Goal: Task Accomplishment & Management: Use online tool/utility

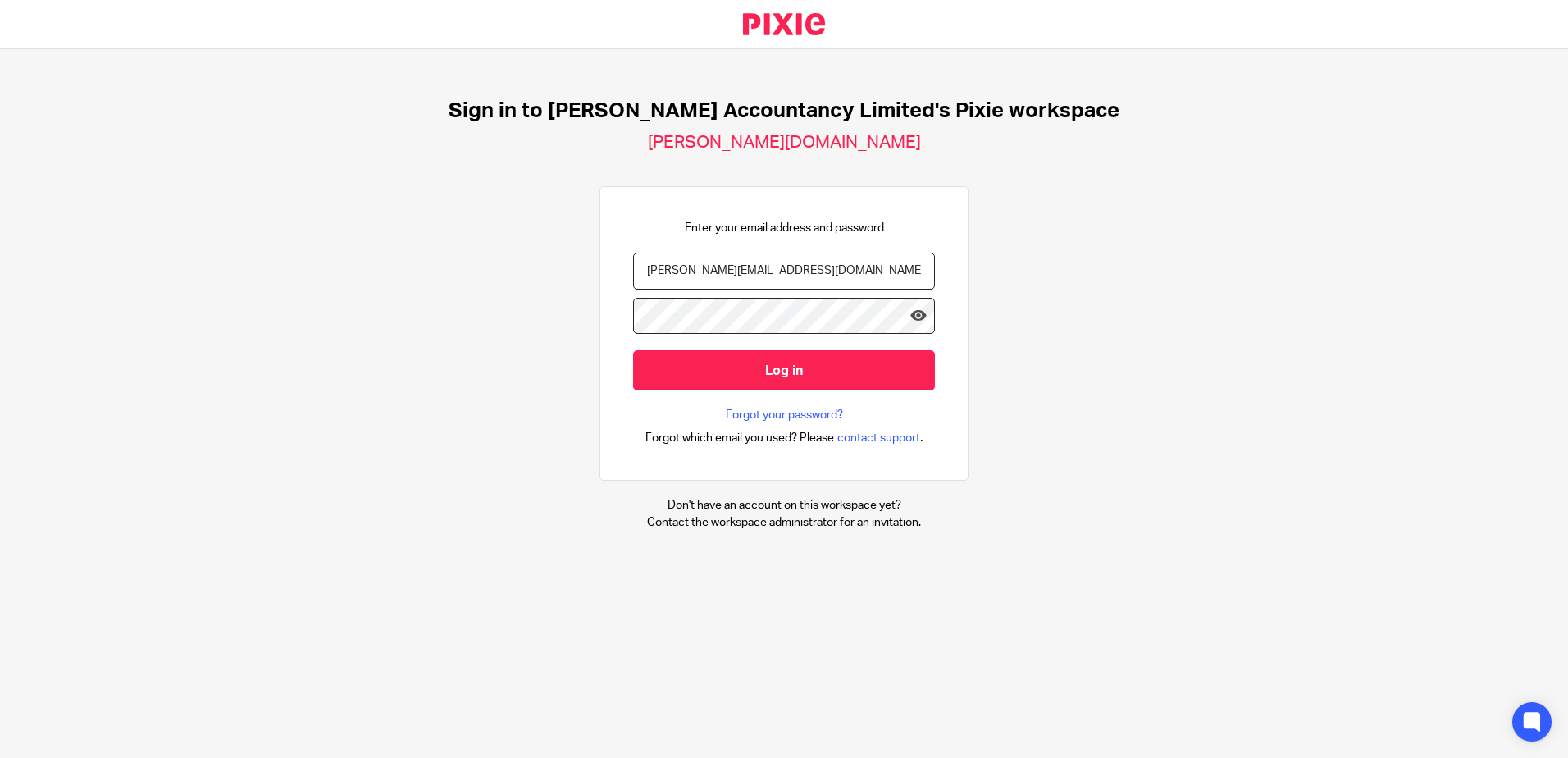
type input "[PERSON_NAME][EMAIL_ADDRESS][DOMAIN_NAME]"
click at [633, 350] on input "Log in" at bounding box center [784, 370] width 302 height 40
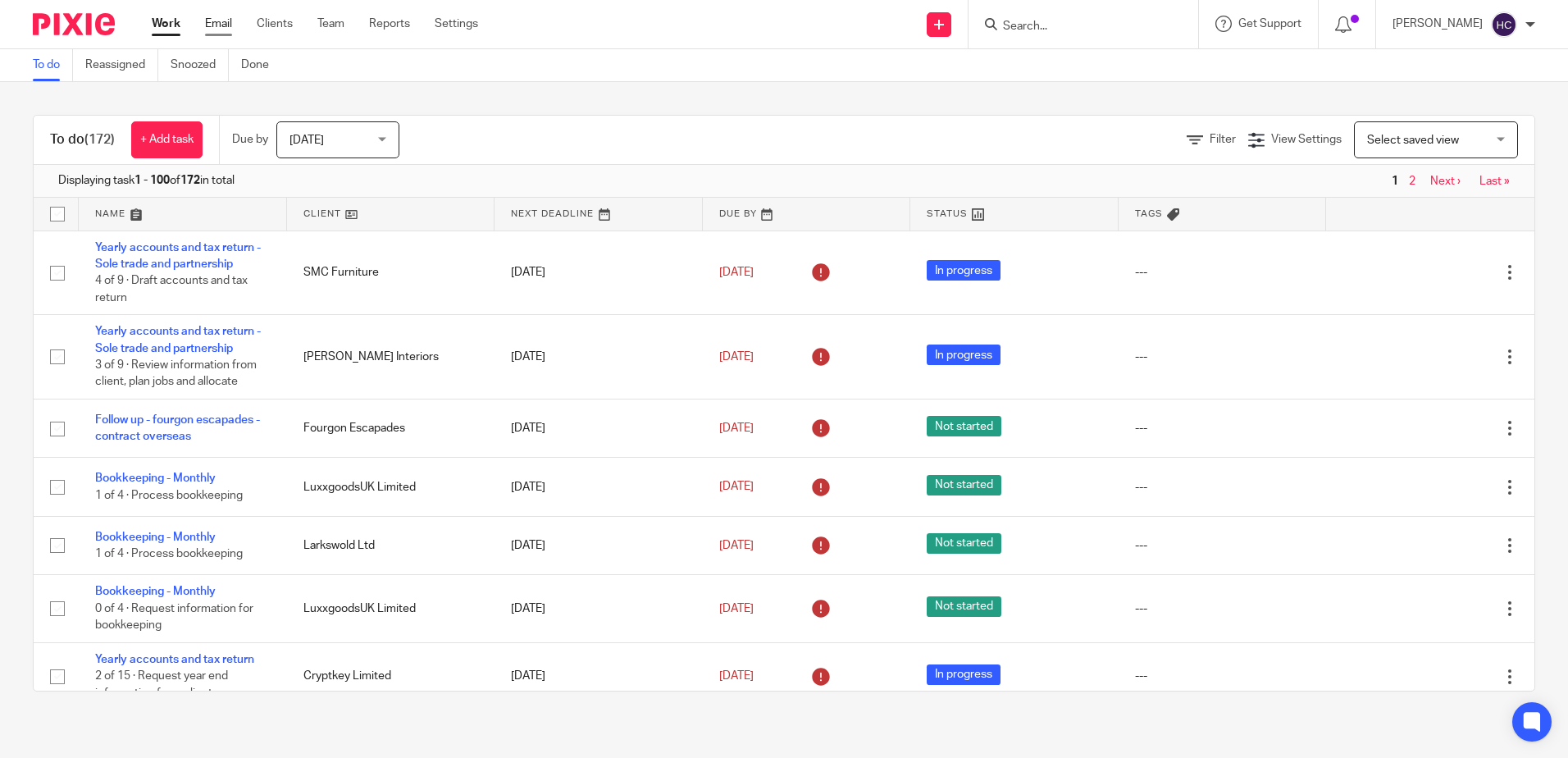
click at [222, 23] on link "Email" at bounding box center [218, 23] width 27 height 16
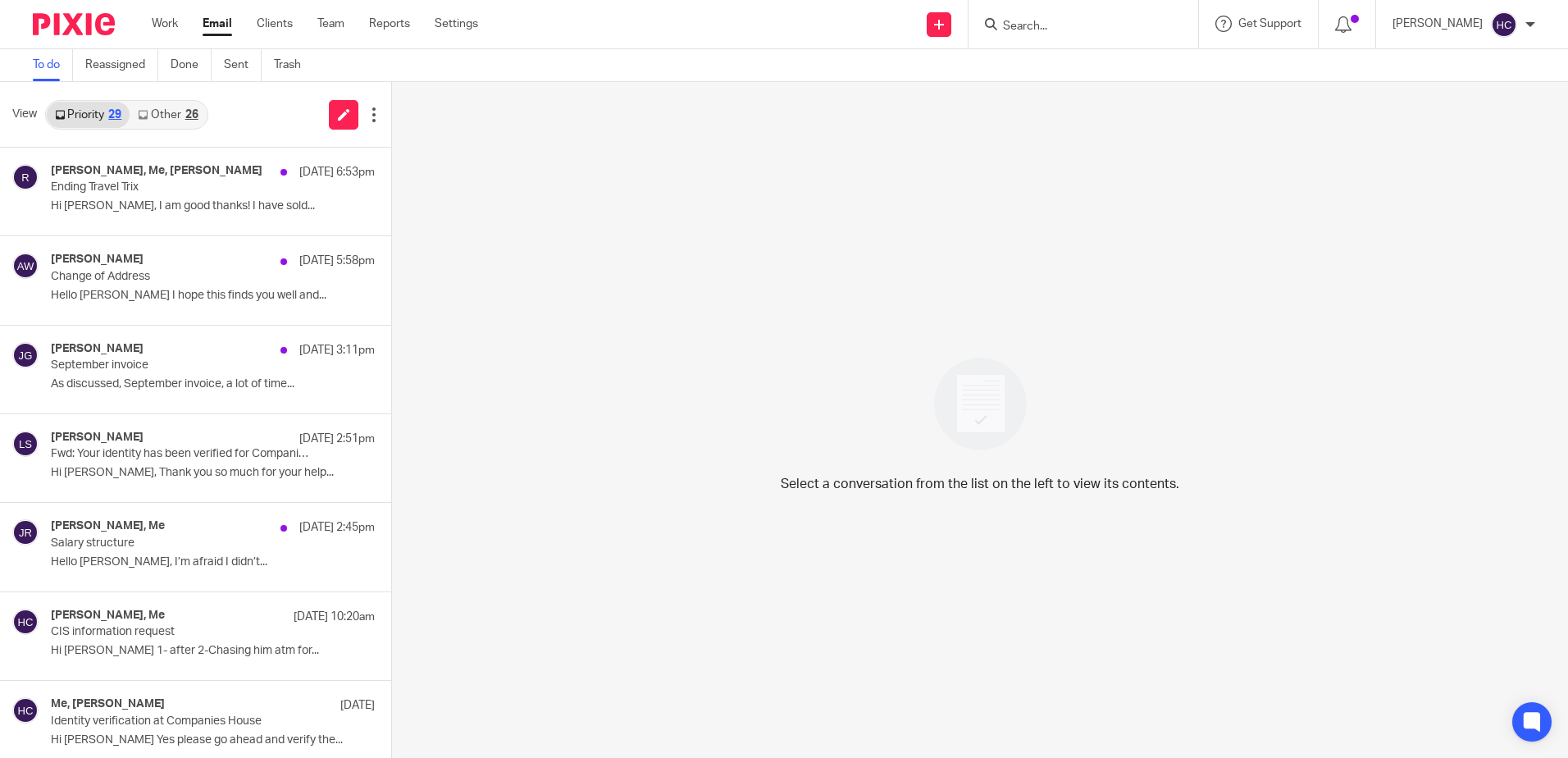
click at [194, 121] on link "Other 26" at bounding box center [167, 114] width 76 height 26
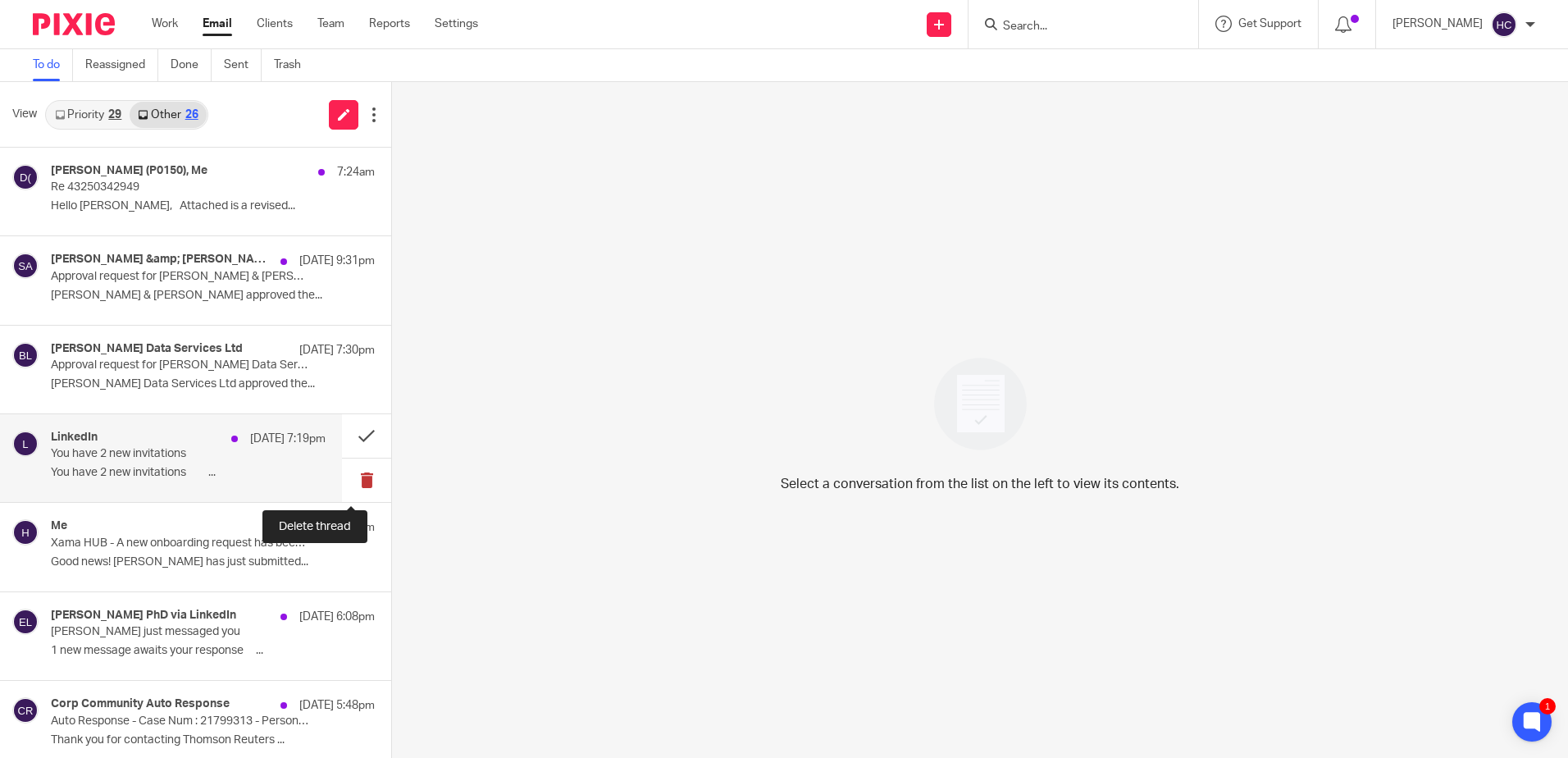
click at [349, 480] on button at bounding box center [366, 480] width 49 height 43
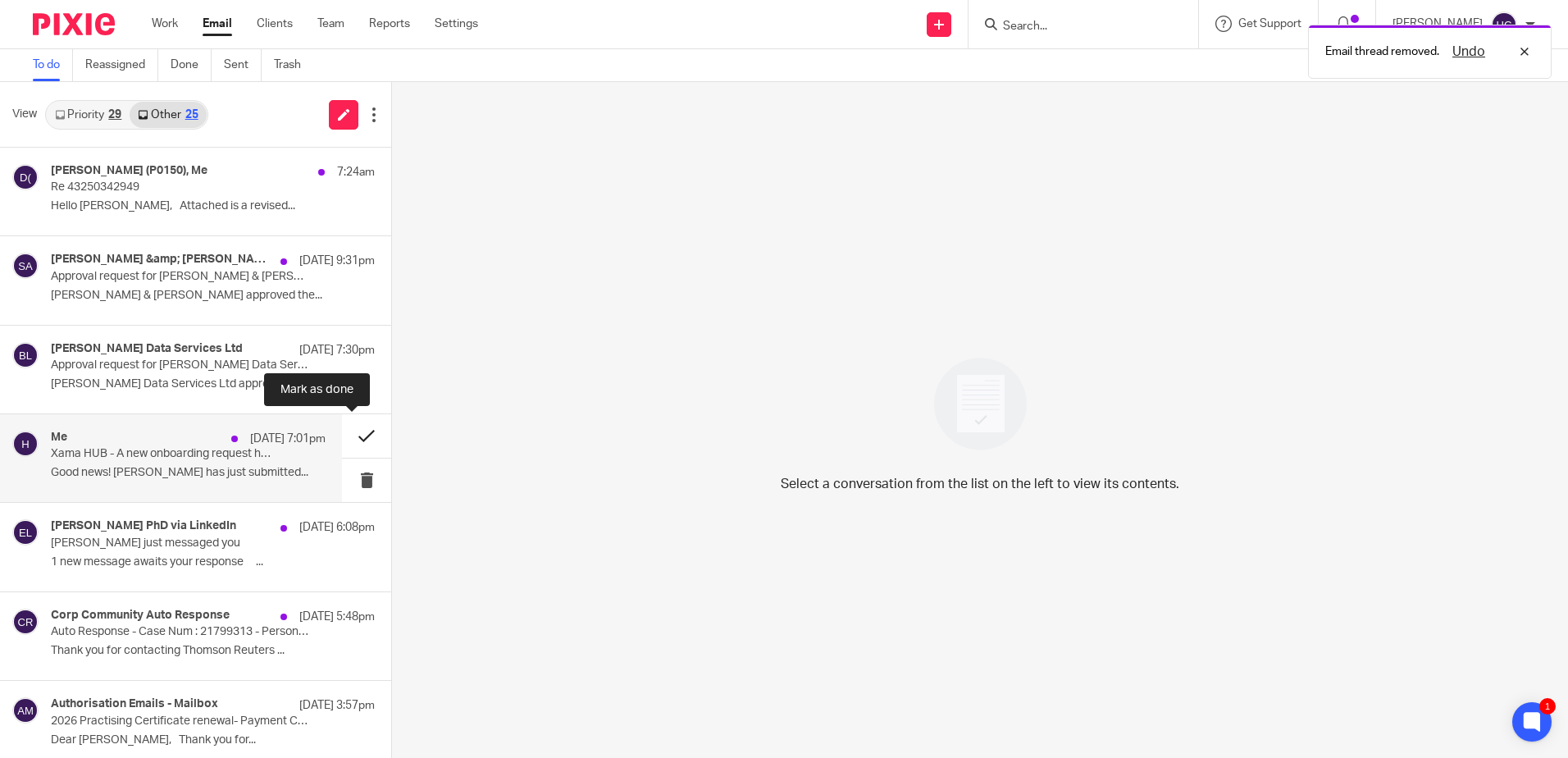
click at [354, 435] on button at bounding box center [366, 436] width 49 height 43
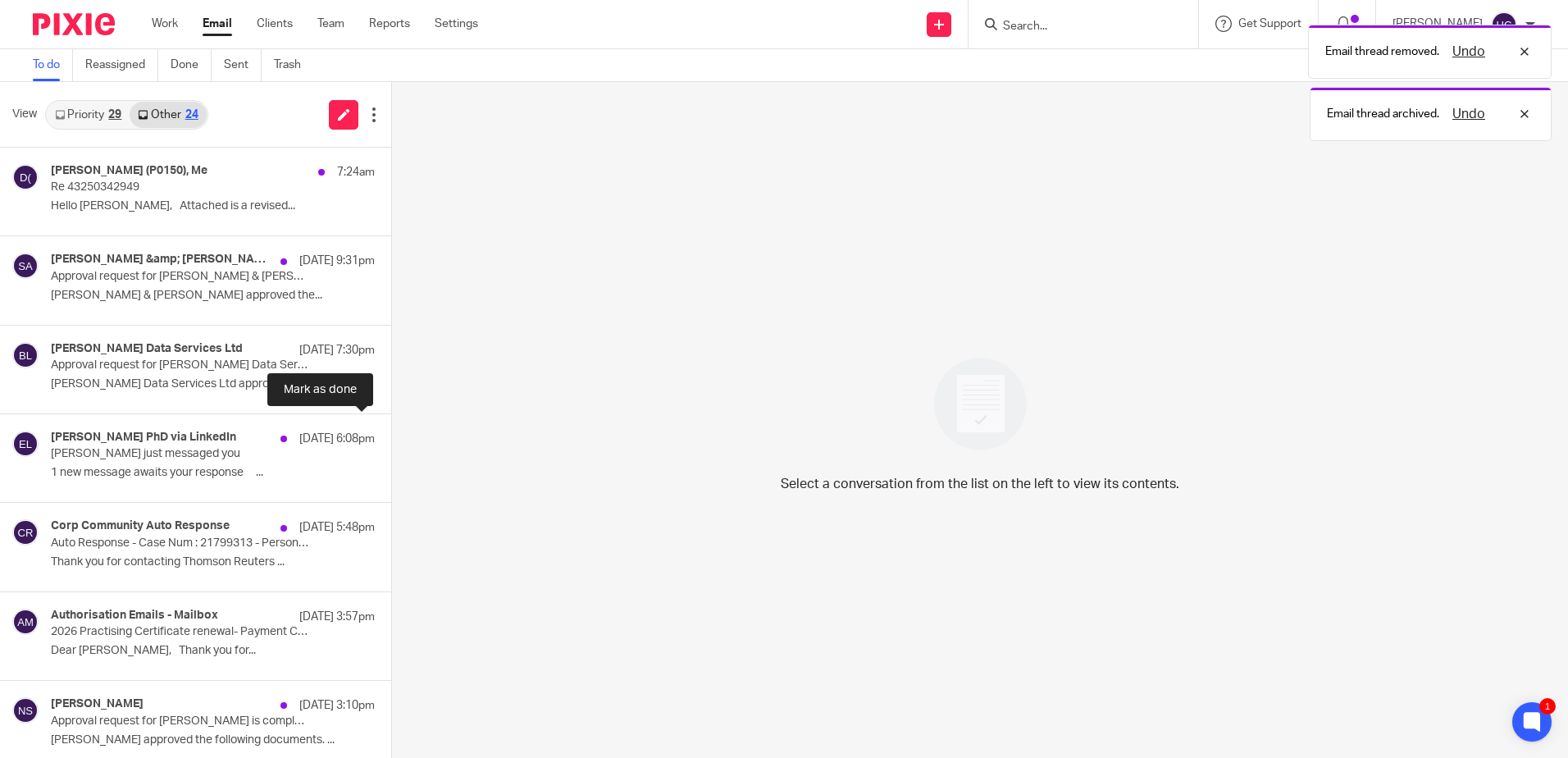
click at [391, 435] on button at bounding box center [397, 436] width 13 height 43
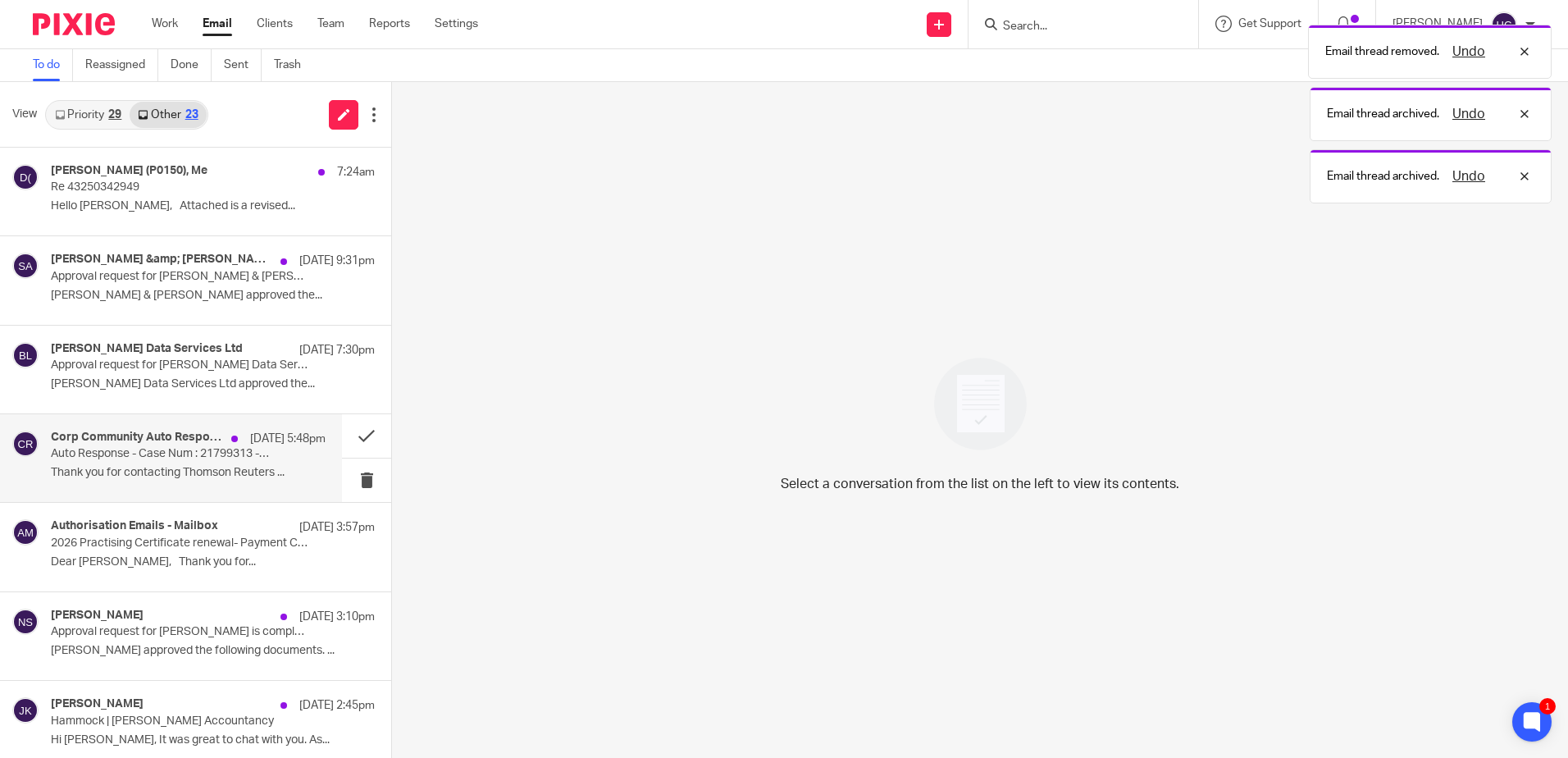
click at [219, 455] on p "Auto Response - Case Num : 21799313 - Personal codes for companies house - co s…" at bounding box center [160, 454] width 219 height 14
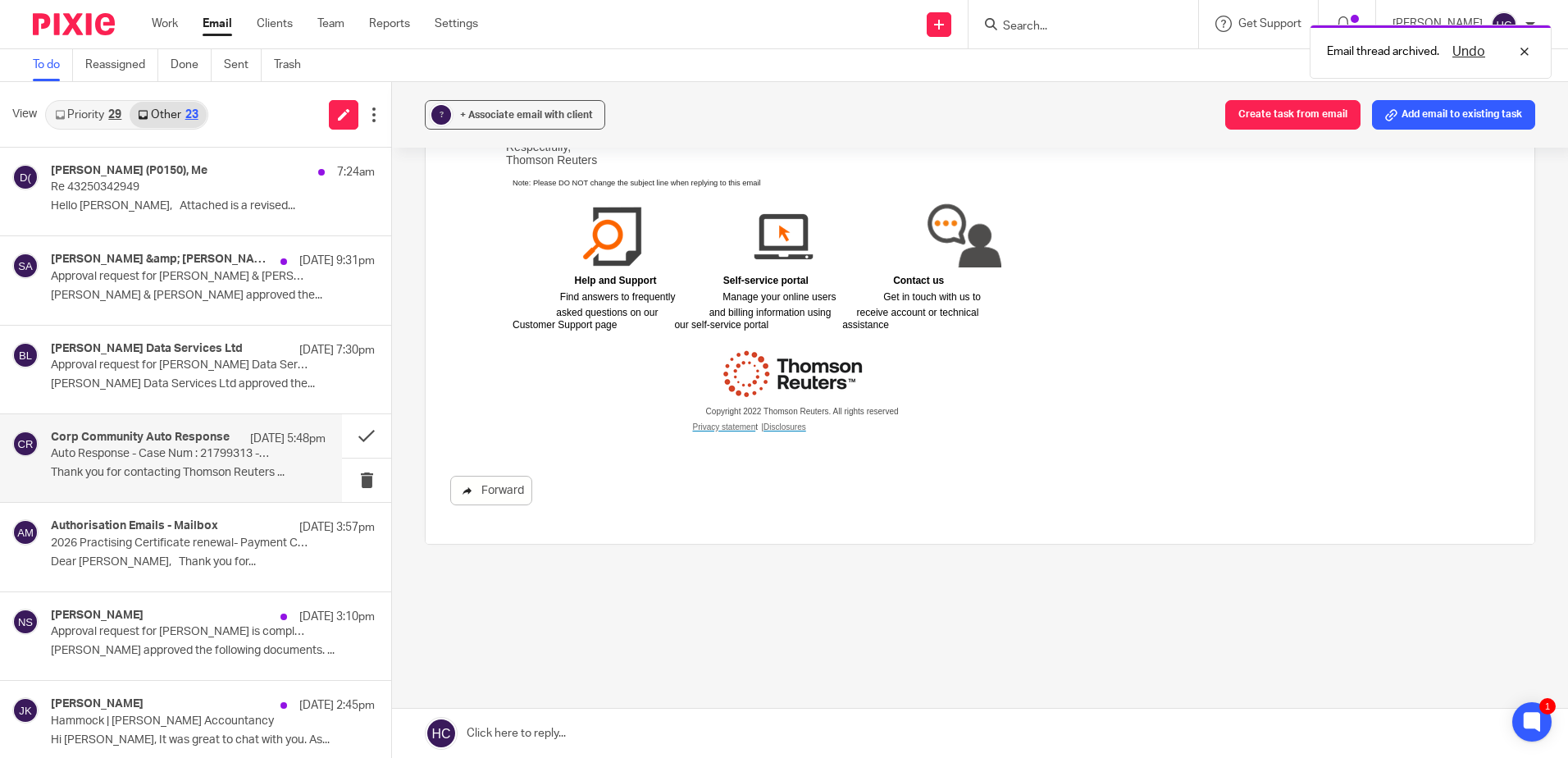
scroll to position [651, 0]
click at [354, 441] on button at bounding box center [366, 436] width 49 height 43
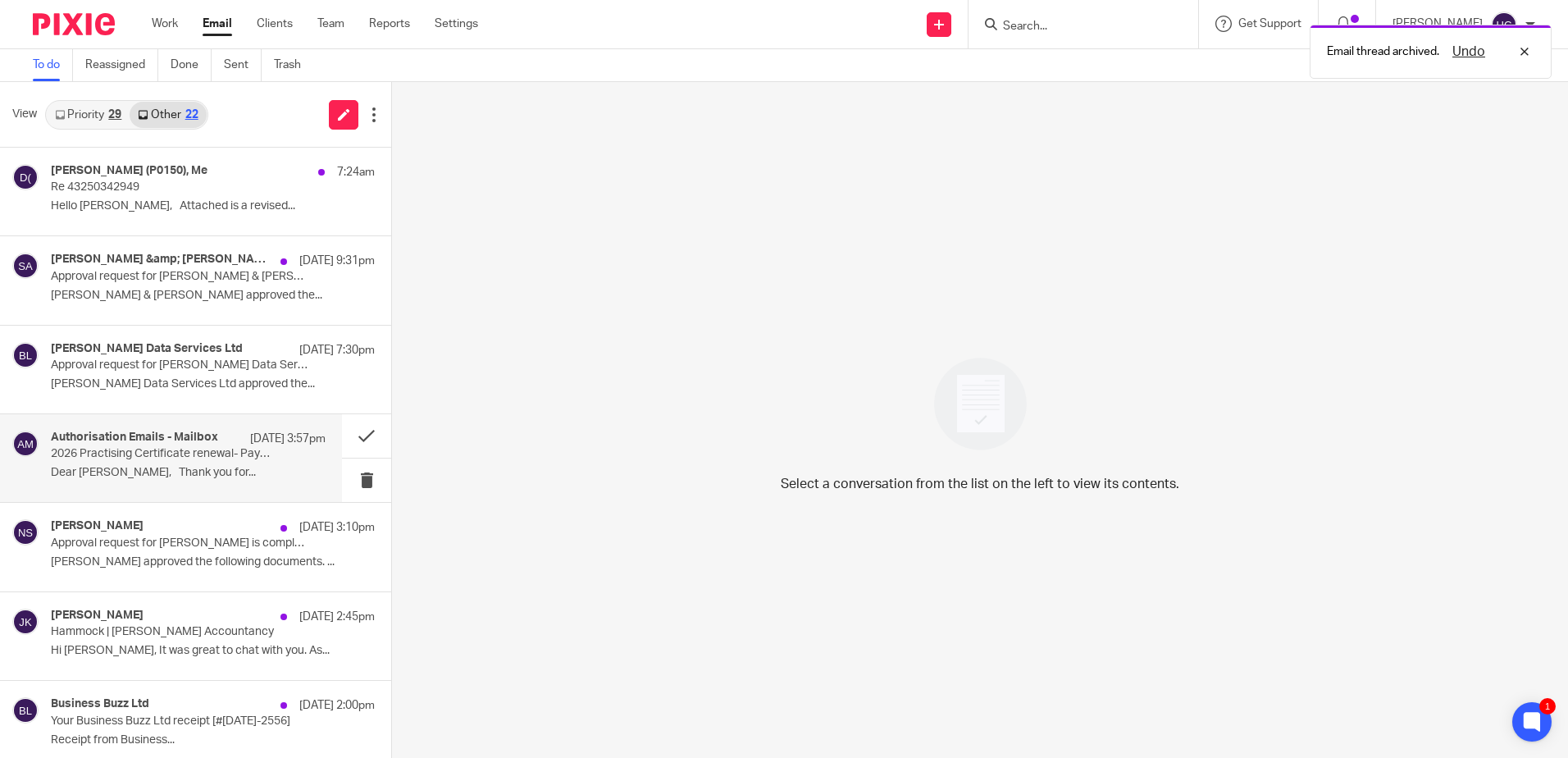
click at [174, 439] on h4 "Authorisation Emails - Mailbox" at bounding box center [134, 437] width 167 height 14
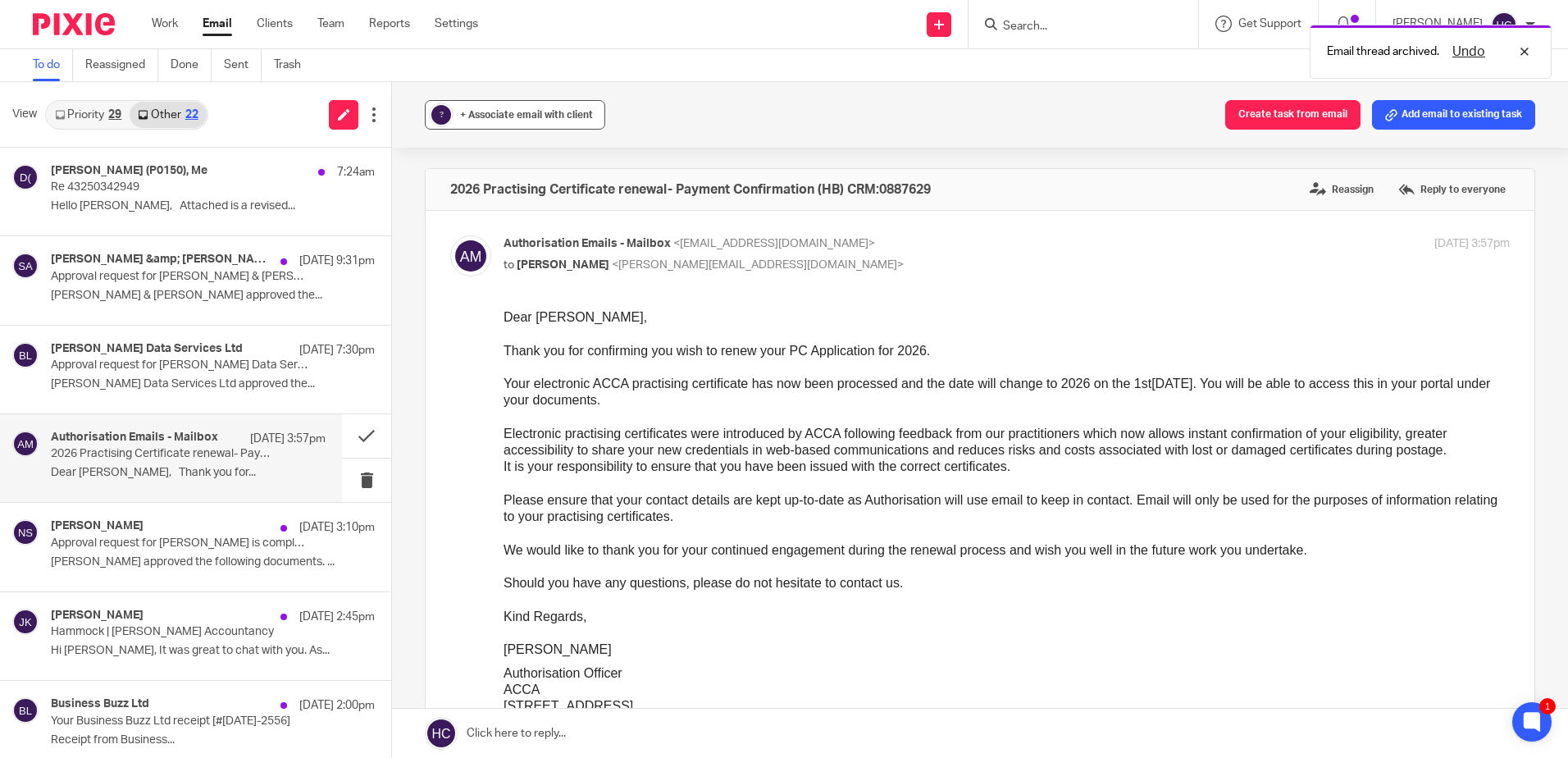
scroll to position [0, 0]
click at [532, 115] on span "+ Associate email with client" at bounding box center [526, 114] width 133 height 10
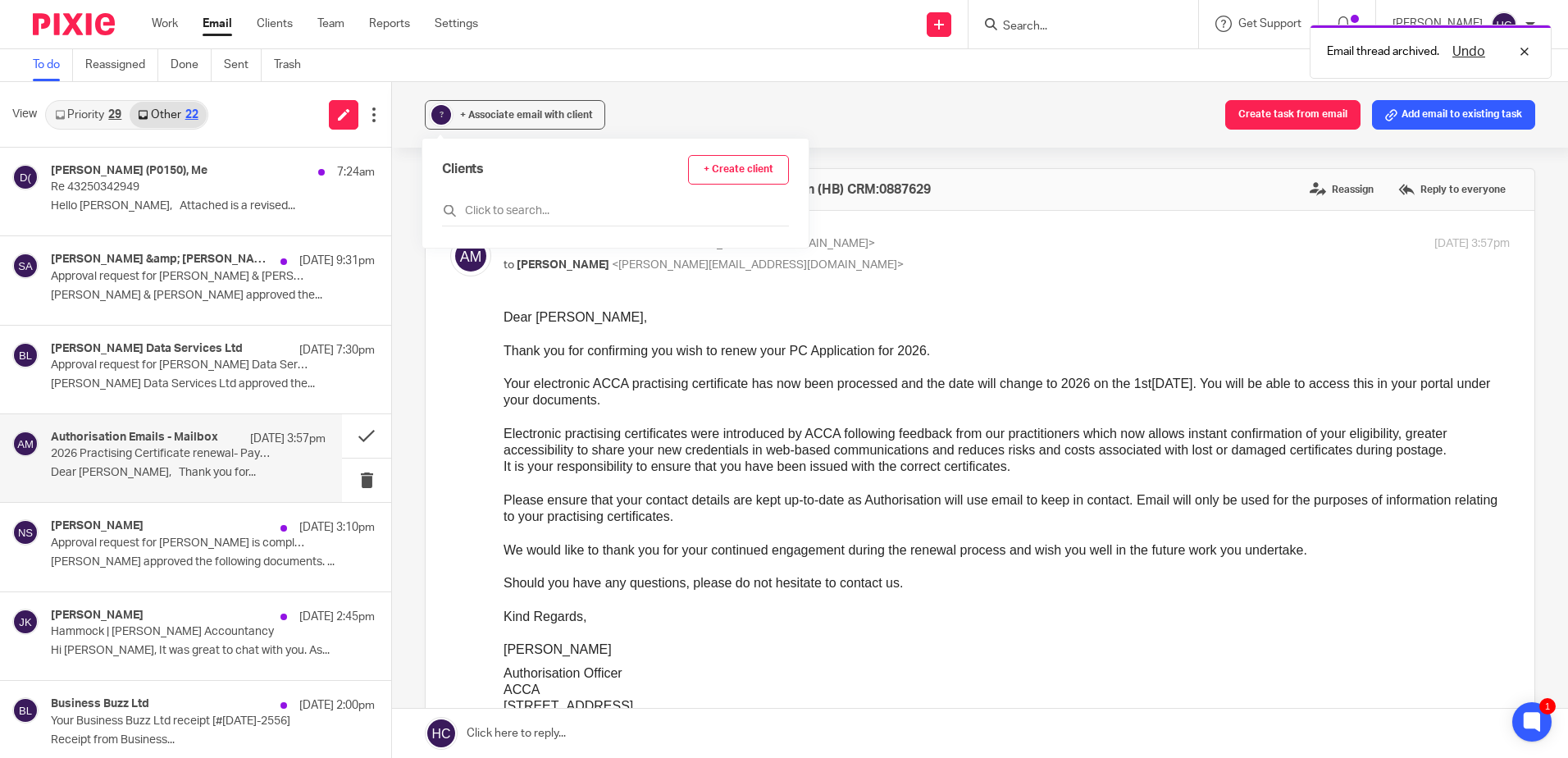
click at [487, 192] on div "Clients + Create client" at bounding box center [616, 191] width 347 height 71
click at [483, 203] on input "text" at bounding box center [616, 211] width 347 height 16
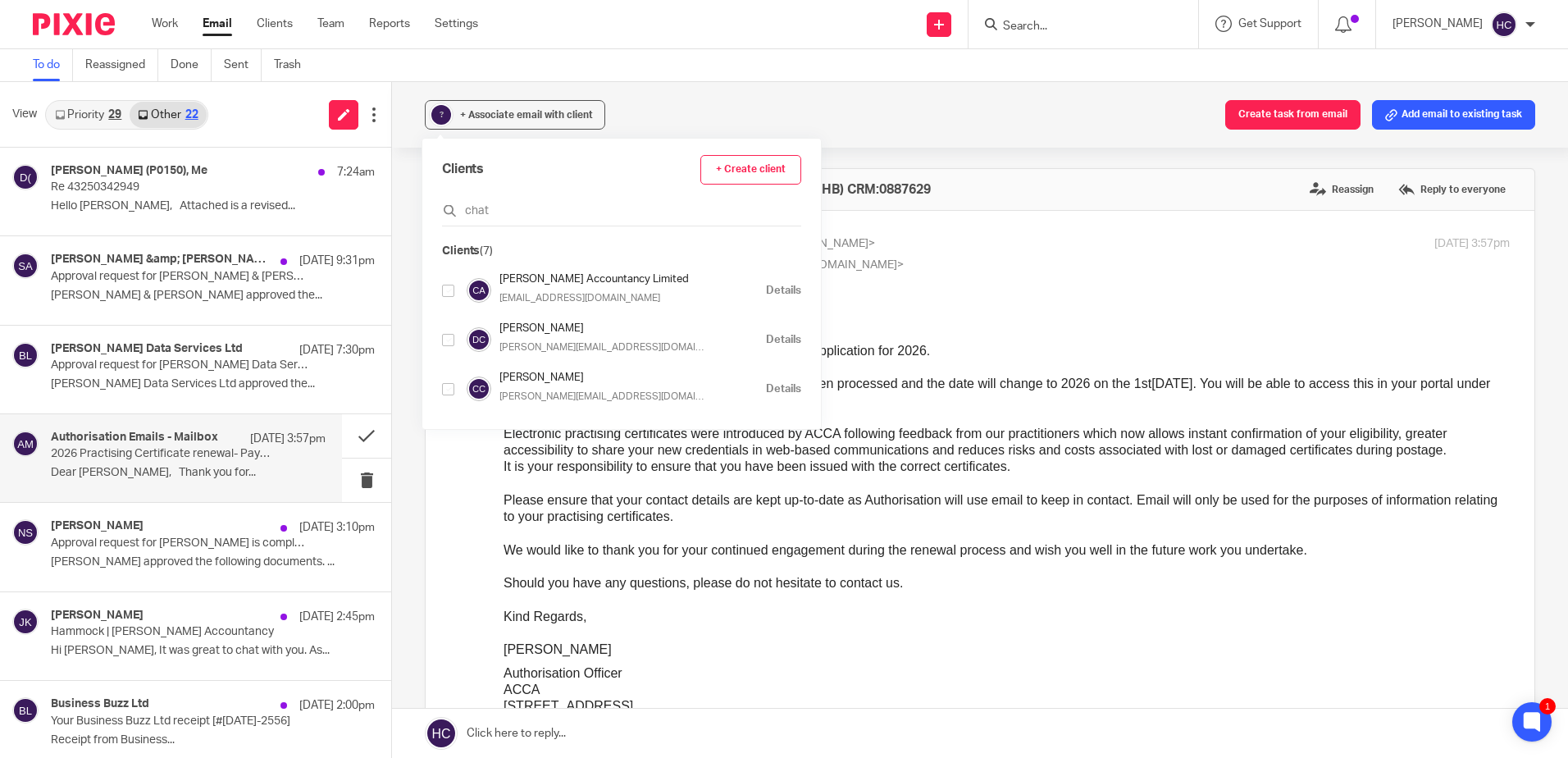
type input "chat"
click at [449, 291] on input "checkbox" at bounding box center [448, 291] width 12 height 12
checkbox input "true"
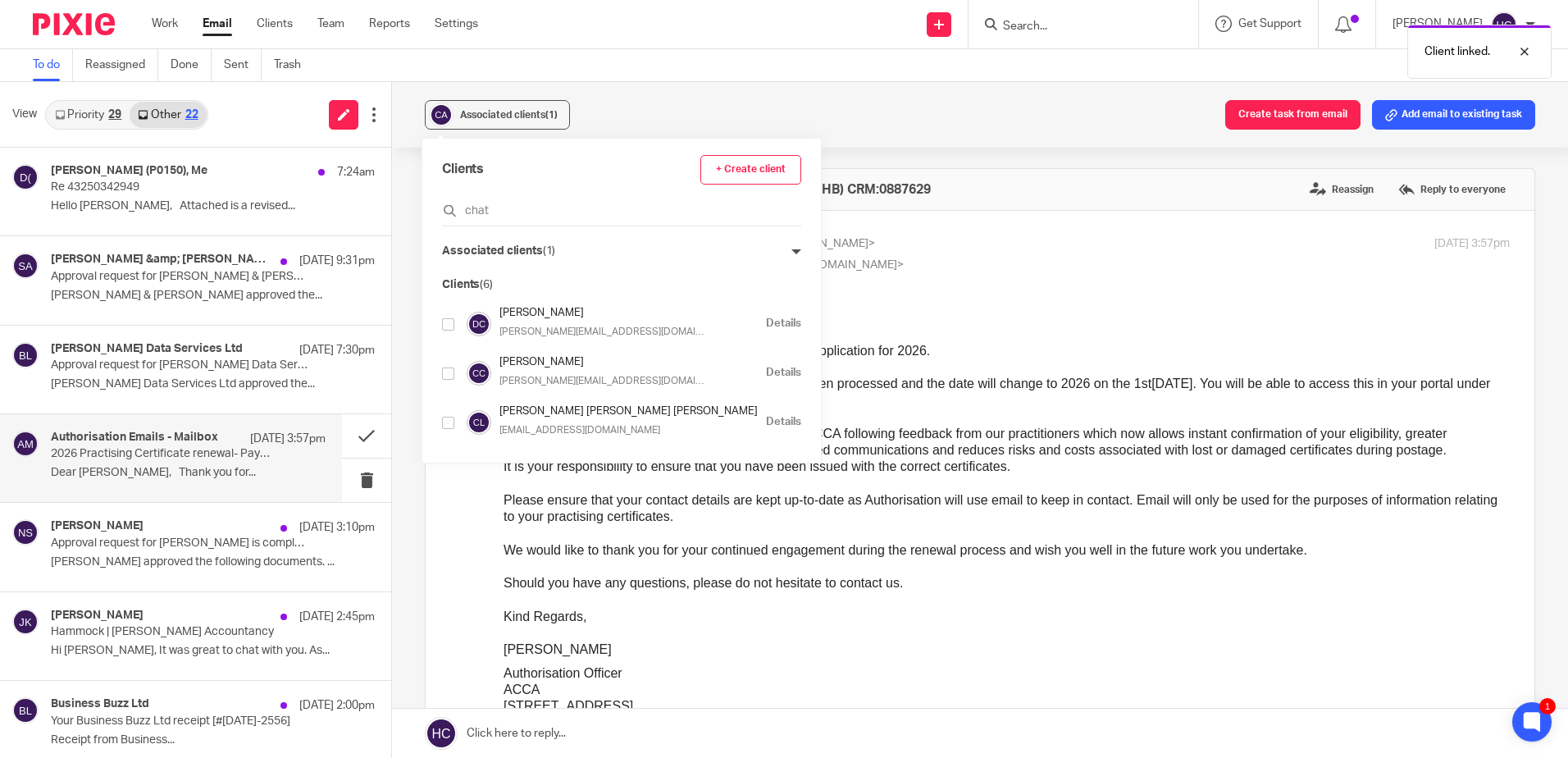
click at [727, 126] on div "Associated clients (1) Create task from email Add email to existing task" at bounding box center [980, 115] width 1176 height 66
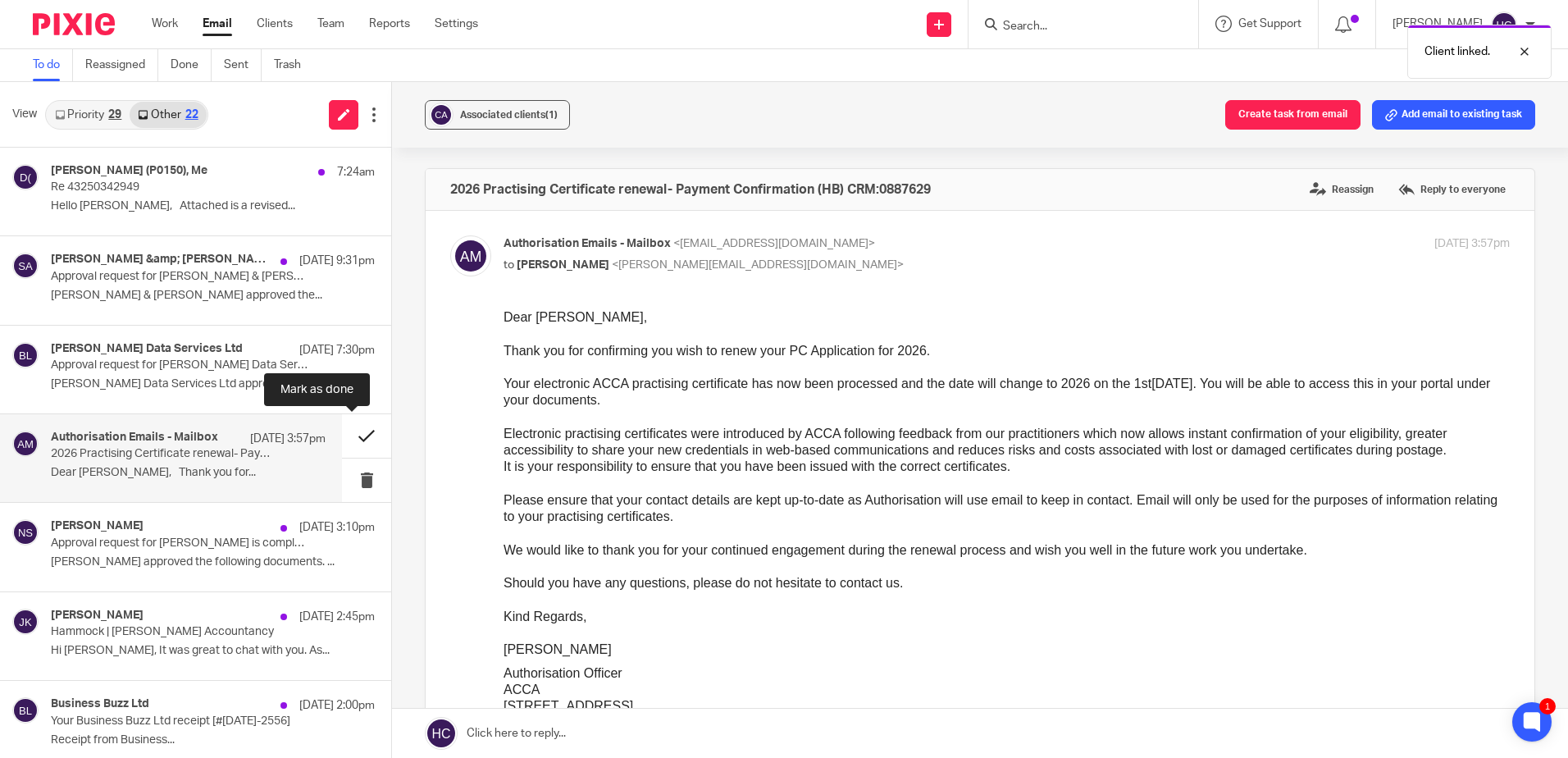
click at [360, 439] on button at bounding box center [366, 436] width 49 height 43
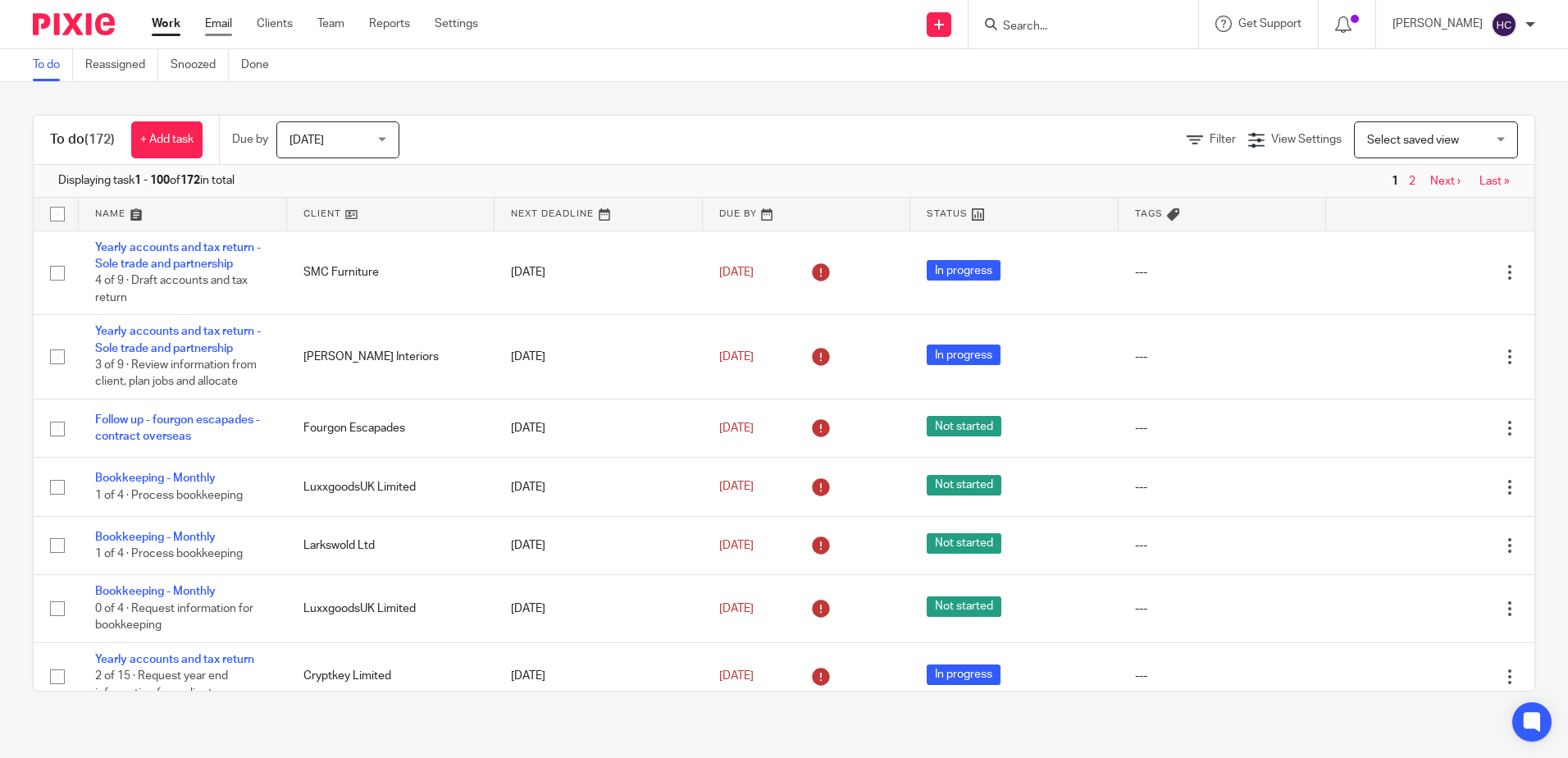
click at [224, 22] on link "Email" at bounding box center [218, 23] width 27 height 16
